Goal: Transaction & Acquisition: Purchase product/service

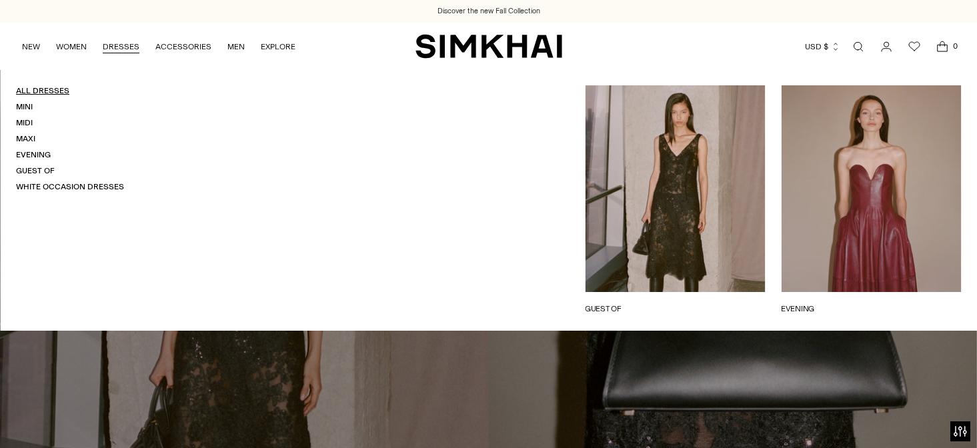
click at [49, 86] on link "All Dresses" at bounding box center [42, 90] width 53 height 9
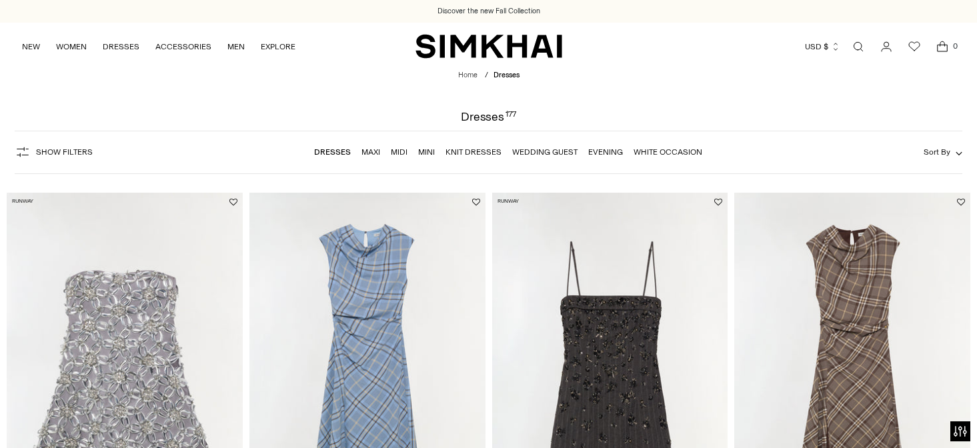
click at [89, 140] on div "Show Filters Show Filters Dresses Maxi Midi Mini Knit Dresses Wedding Guest Eve…" at bounding box center [489, 152] width 948 height 43
click at [67, 157] on button "Show Filters" at bounding box center [54, 151] width 78 height 21
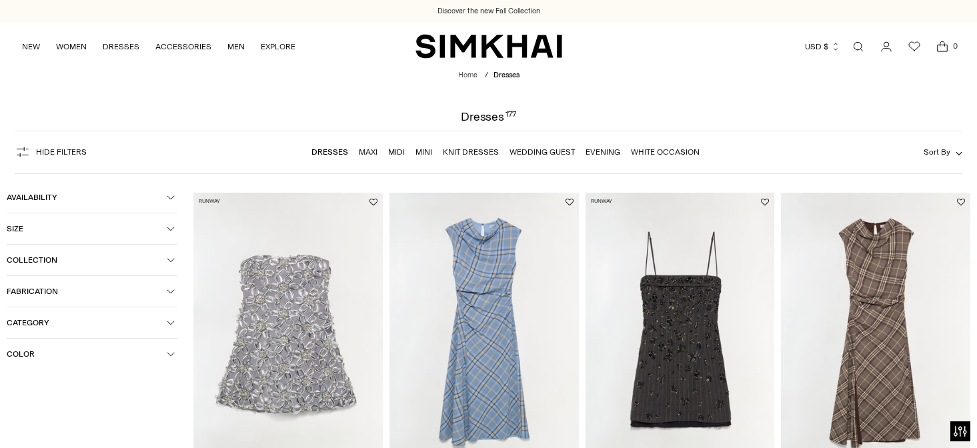
click at [175, 231] on button "Size" at bounding box center [92, 228] width 170 height 31
click at [41, 257] on div "XS" at bounding box center [32, 257] width 51 height 20
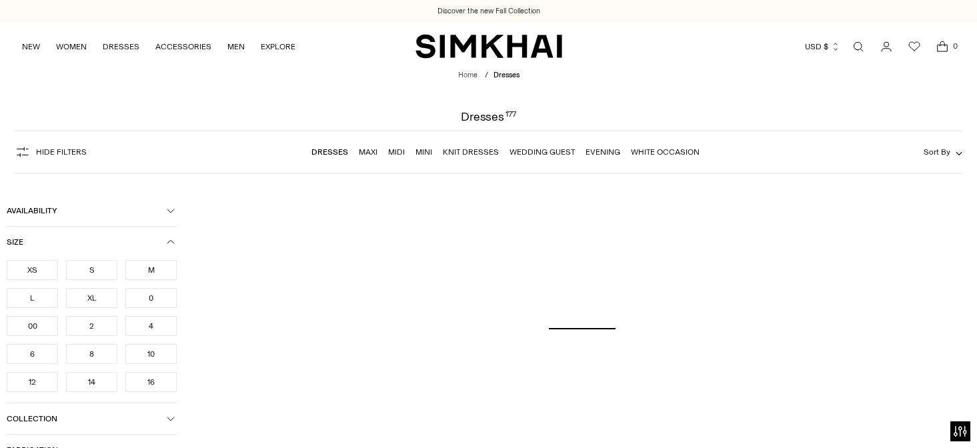
click at [156, 299] on div "0" at bounding box center [150, 298] width 51 height 20
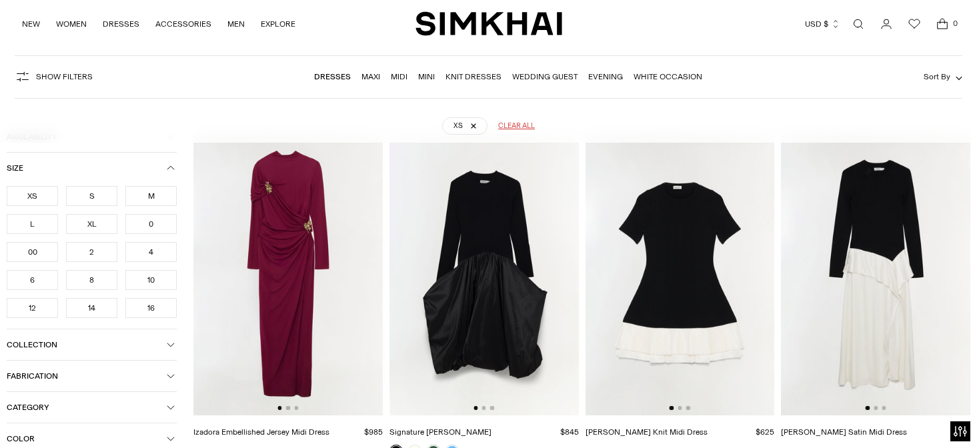
click at [47, 326] on div "XS S M L XL 0 00 2 4 6 8 10 12 14 16" at bounding box center [92, 255] width 170 height 145
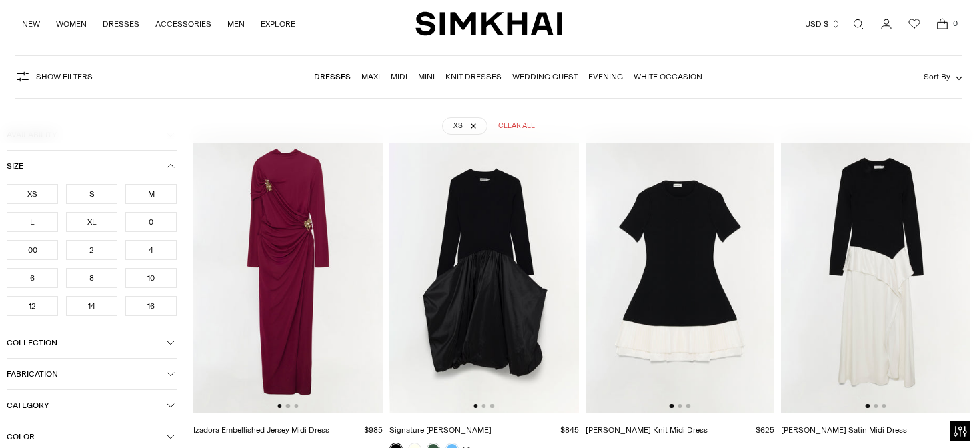
click at [47, 252] on div "00" at bounding box center [32, 250] width 51 height 20
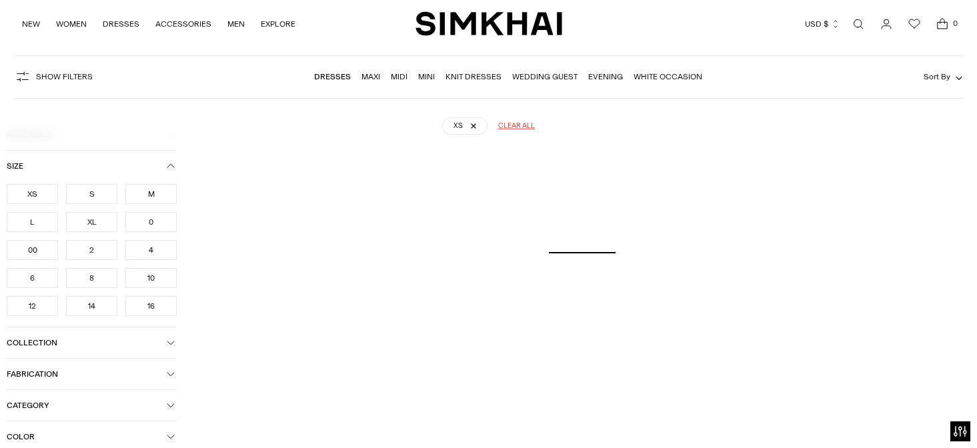
click at [149, 223] on div "0" at bounding box center [150, 222] width 51 height 20
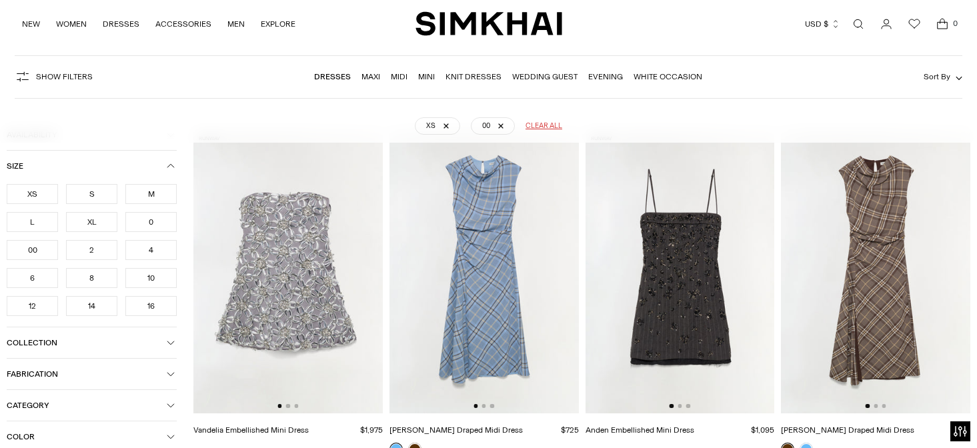
click at [164, 225] on div "0" at bounding box center [150, 222] width 51 height 20
click at [172, 165] on icon "button" at bounding box center [171, 166] width 8 height 8
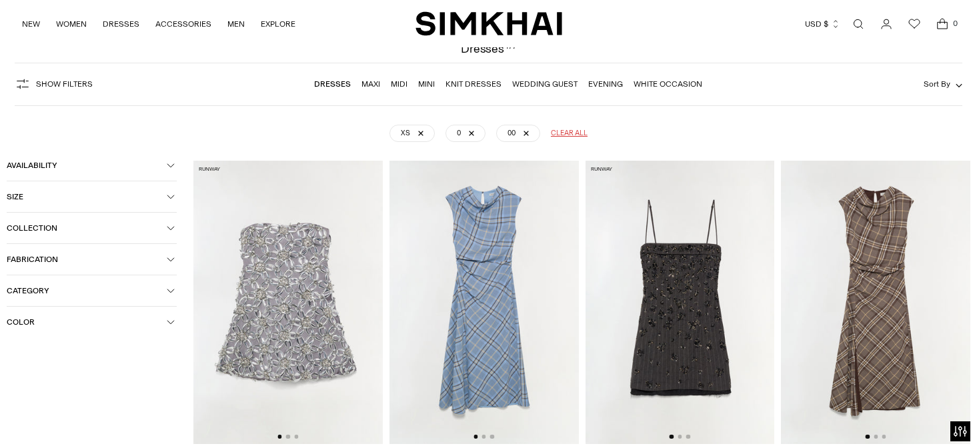
scroll to position [71, 0]
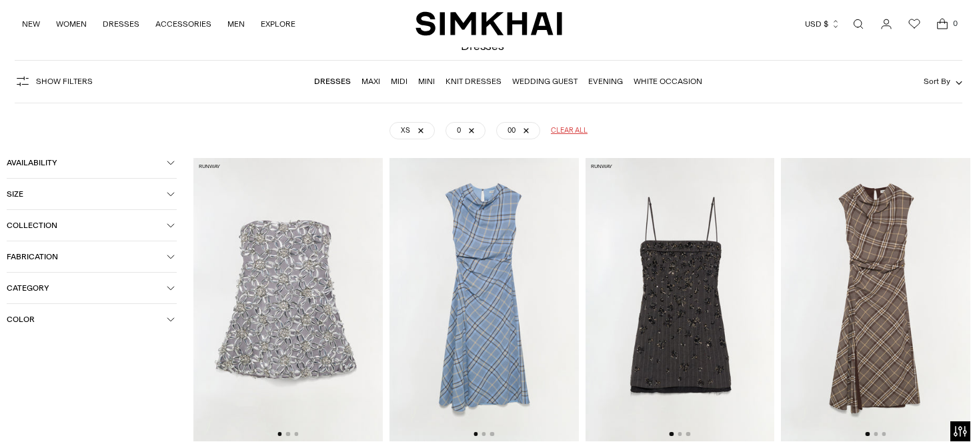
click at [171, 292] on icon "button" at bounding box center [171, 288] width 8 height 8
click at [167, 288] on icon "button" at bounding box center [171, 288] width 8 height 8
click at [168, 321] on icon "button" at bounding box center [171, 319] width 8 height 8
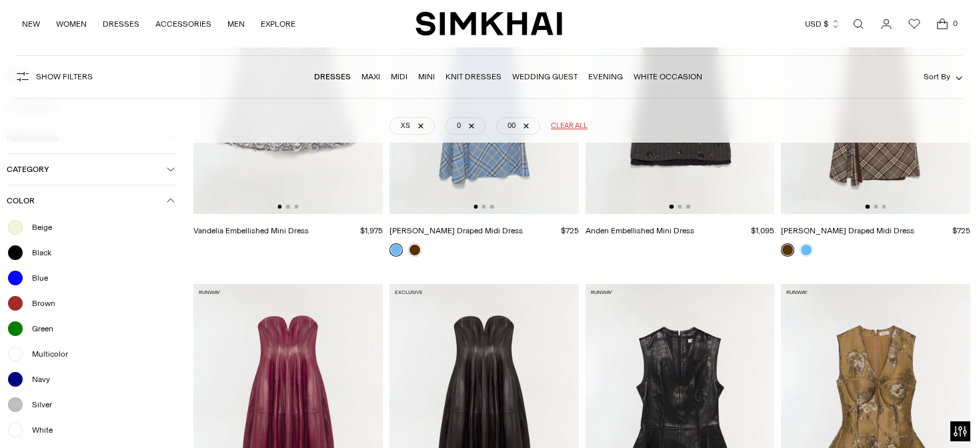
scroll to position [300, 0]
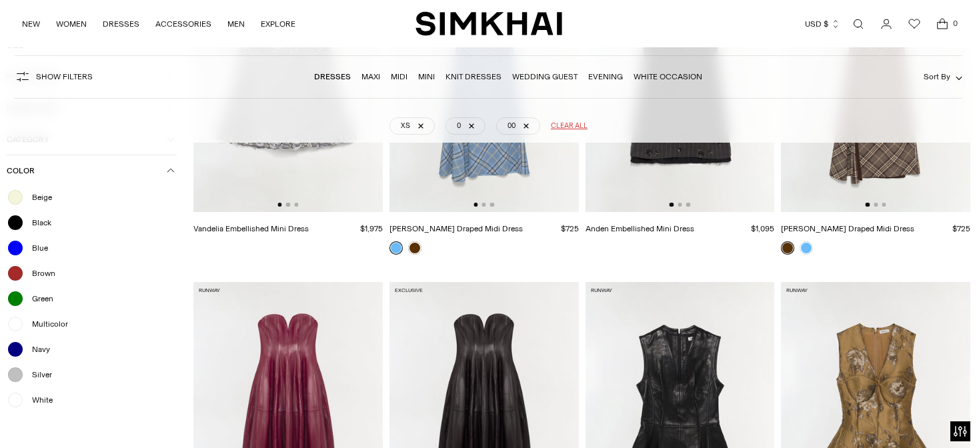
click at [56, 275] on div "Brown" at bounding box center [92, 273] width 170 height 17
click at [45, 301] on span "Green" at bounding box center [38, 299] width 29 height 12
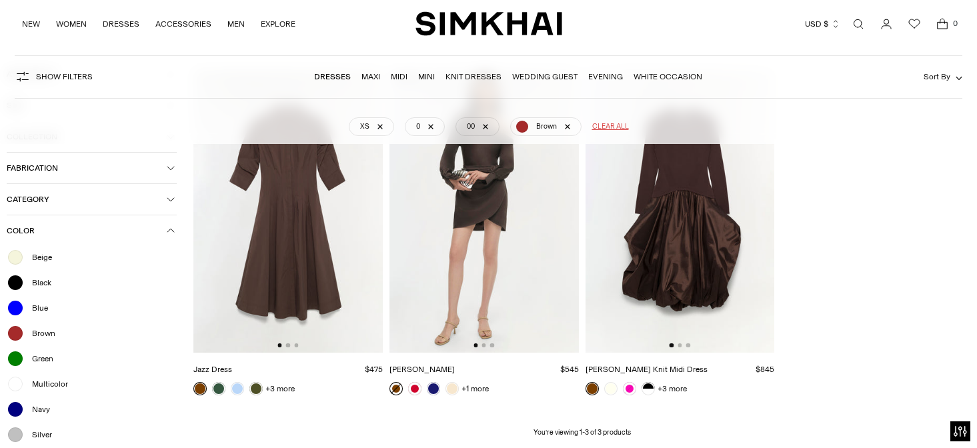
scroll to position [210, 0]
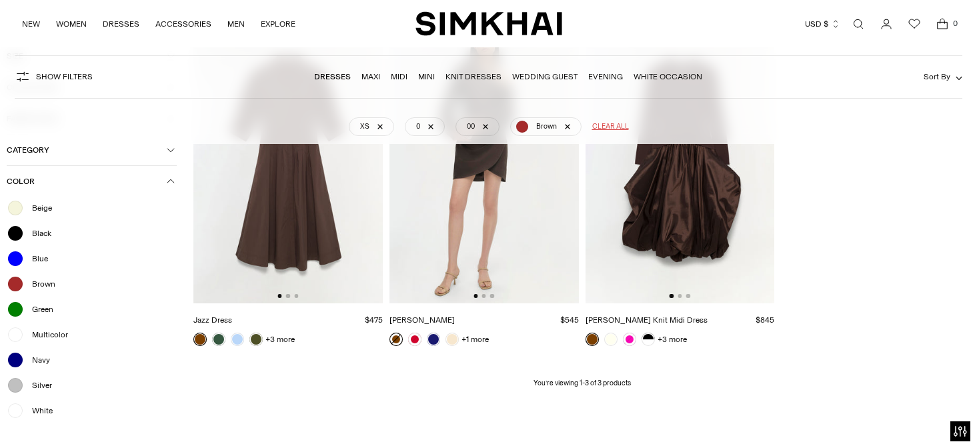
click at [42, 311] on span "Green" at bounding box center [38, 309] width 29 height 12
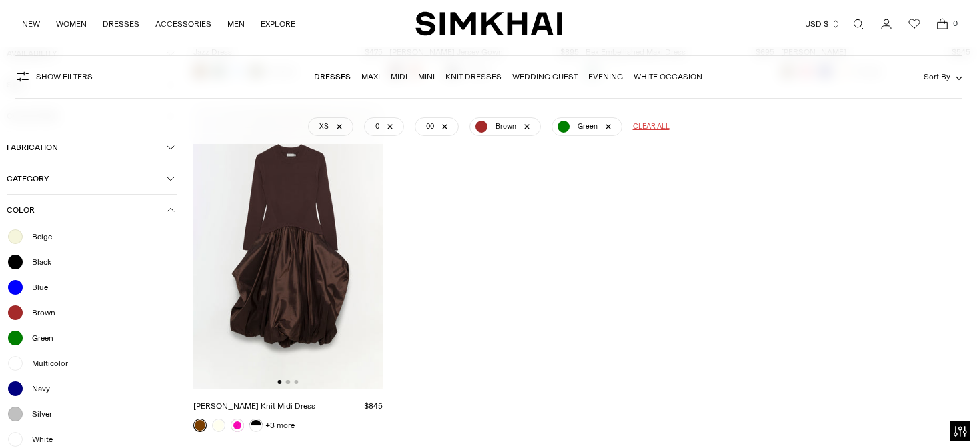
scroll to position [403, 0]
